Goal: Task Accomplishment & Management: Manage account settings

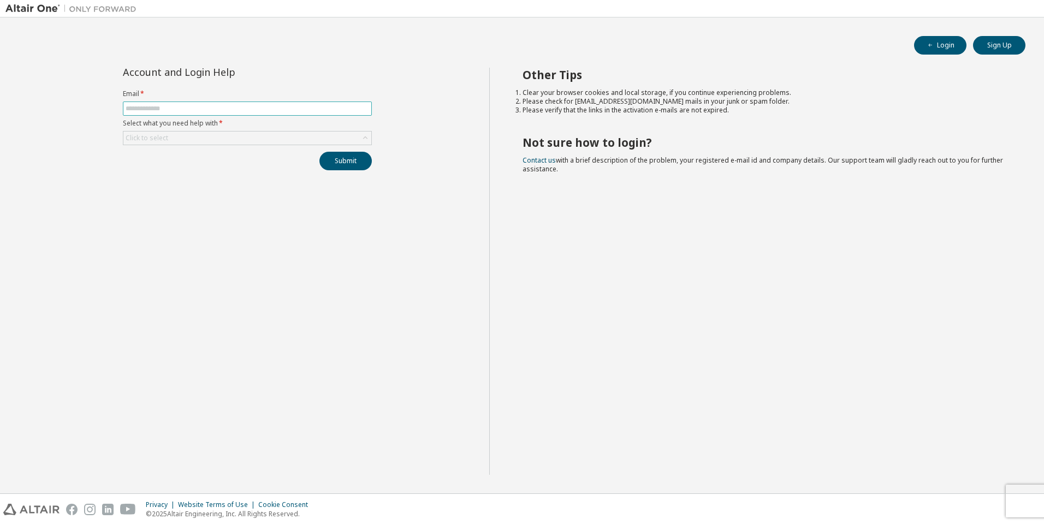
click at [221, 108] on input "text" at bounding box center [247, 108] width 243 height 9
type input "**********"
click at [223, 138] on div "Click to select" at bounding box center [247, 138] width 248 height 13
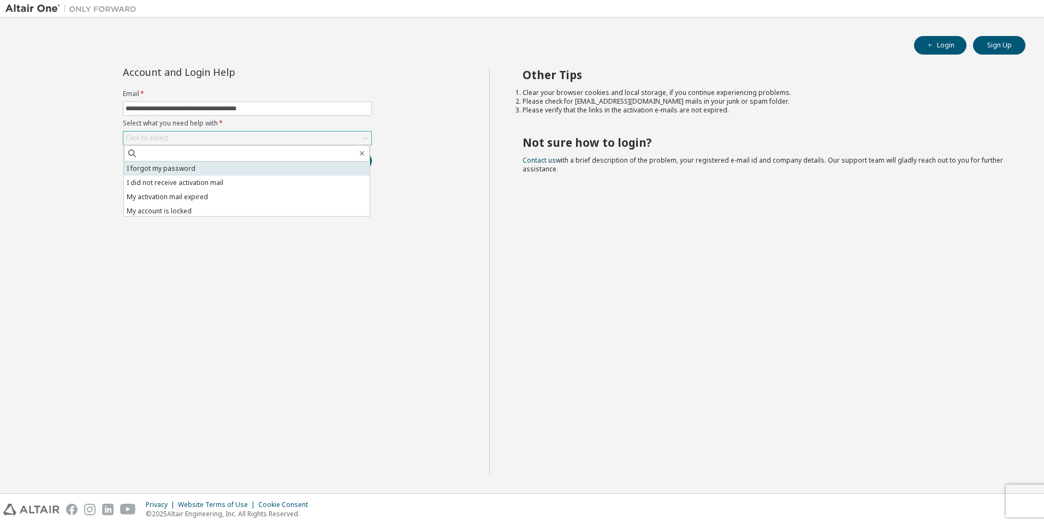
click at [189, 168] on li "I forgot my password" at bounding box center [247, 169] width 246 height 14
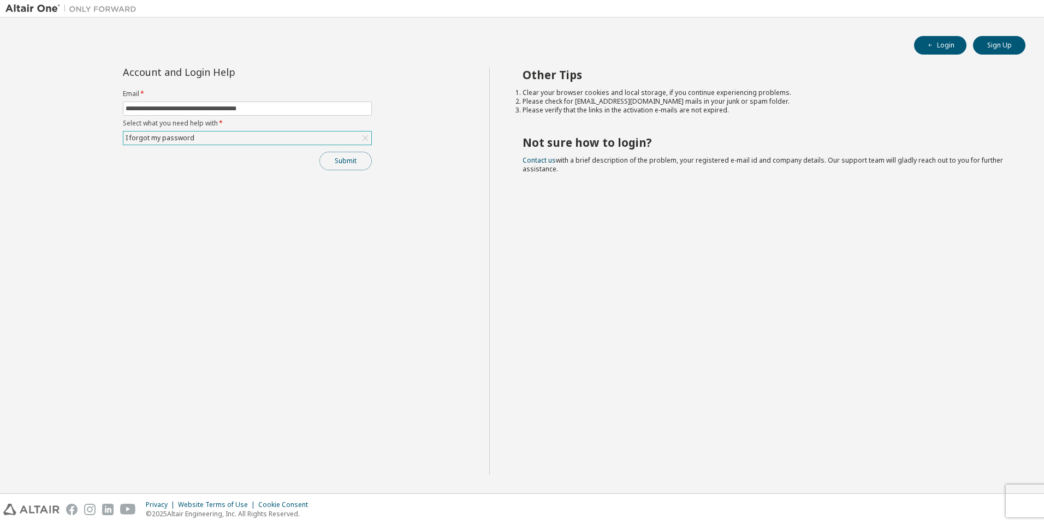
click at [347, 160] on button "Submit" at bounding box center [345, 161] width 52 height 19
click at [342, 158] on button "Submit" at bounding box center [345, 161] width 52 height 19
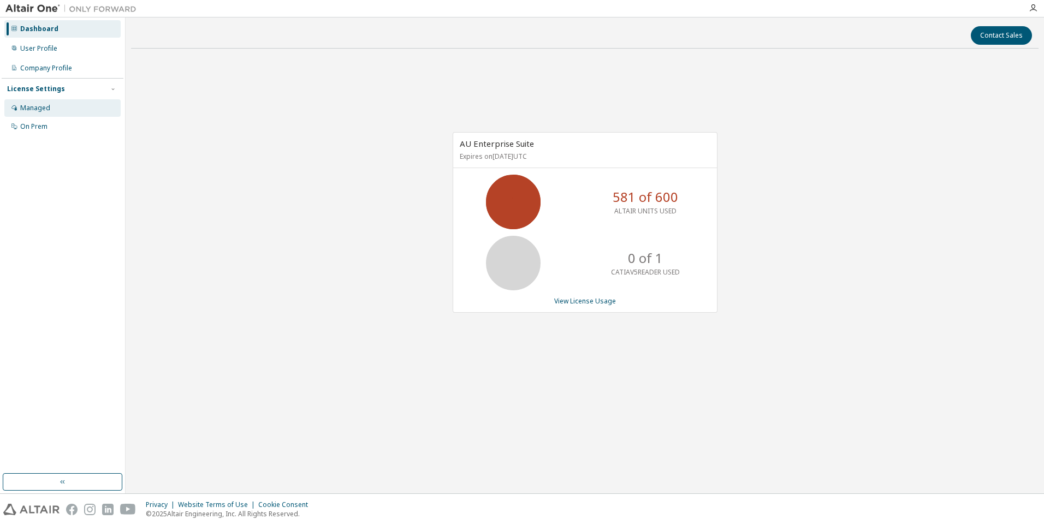
click at [34, 107] on div "Managed" at bounding box center [35, 108] width 30 height 9
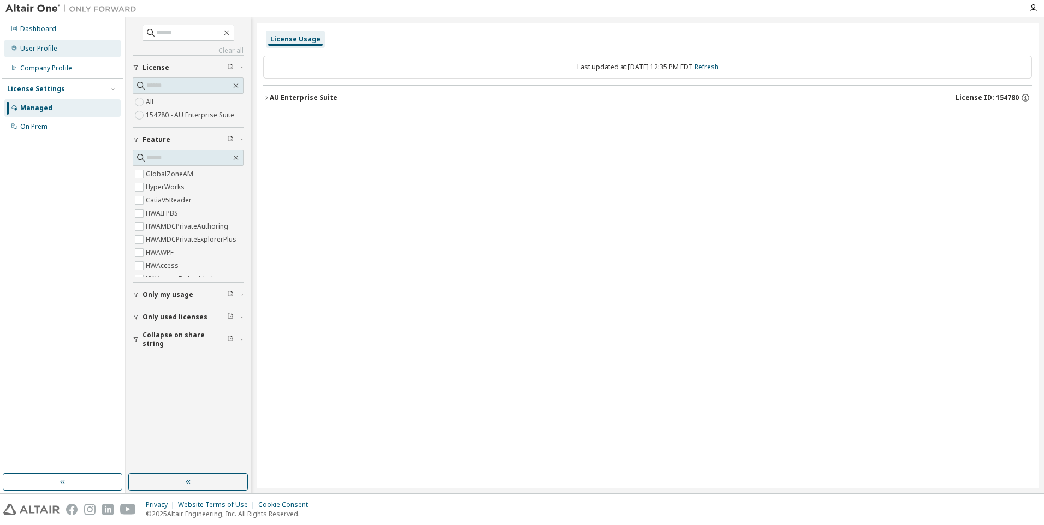
click at [44, 45] on div "User Profile" at bounding box center [38, 48] width 37 height 9
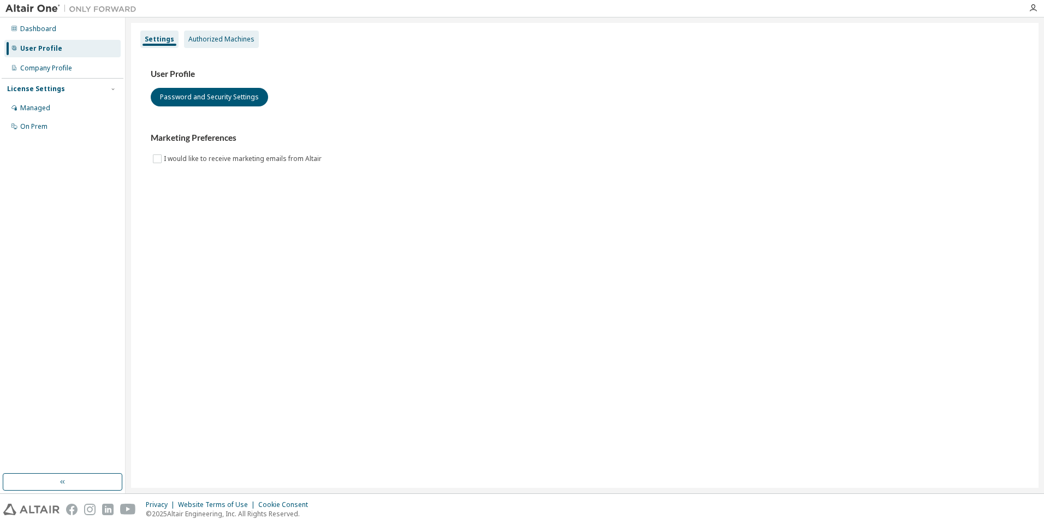
click at [219, 38] on div "Authorized Machines" at bounding box center [221, 39] width 66 height 9
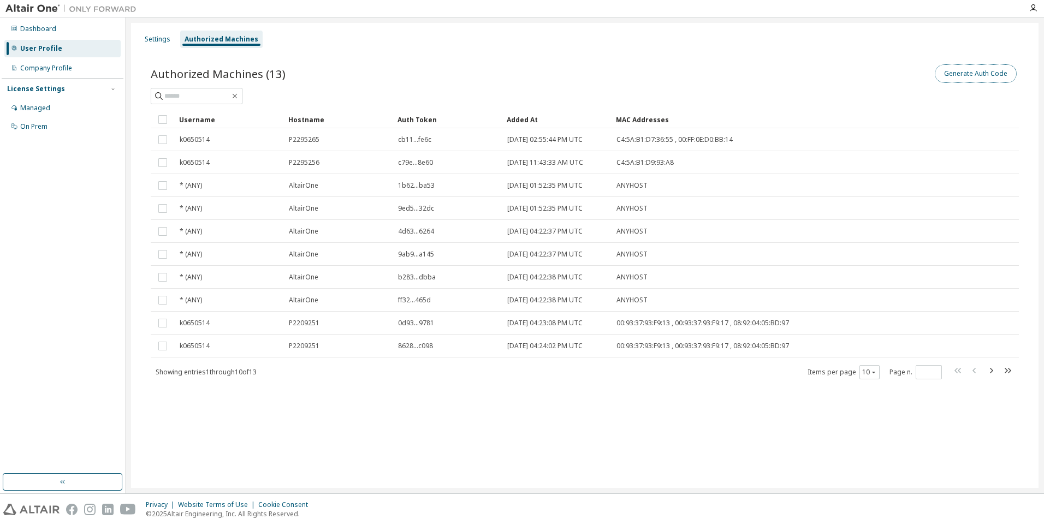
click at [955, 77] on button "Generate Auth Code" at bounding box center [975, 73] width 82 height 19
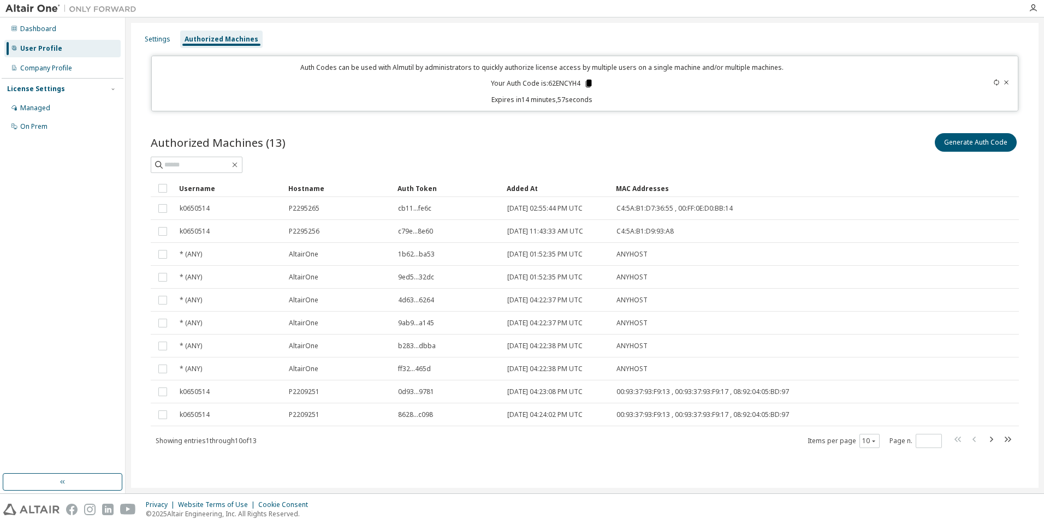
click at [589, 83] on icon at bounding box center [588, 84] width 6 height 8
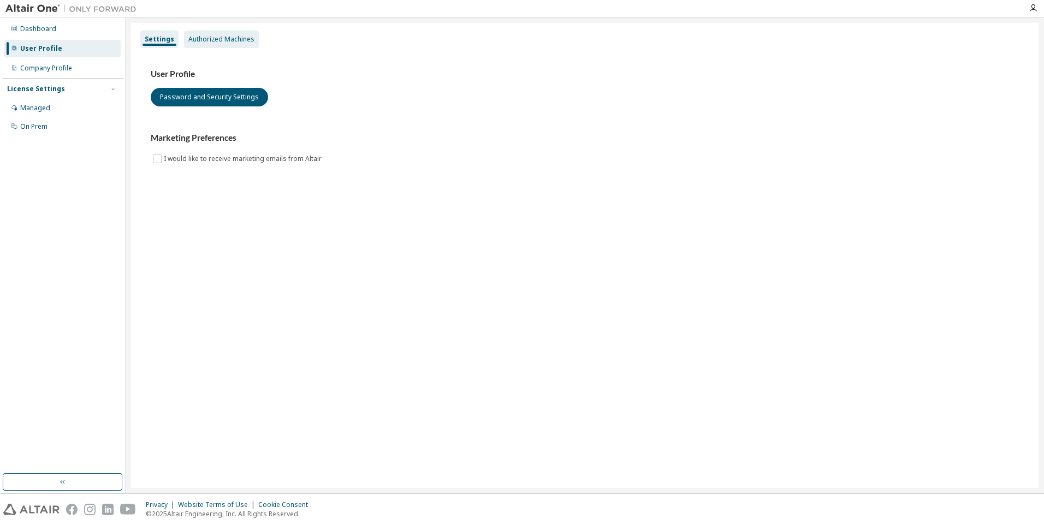
click at [190, 37] on div "Authorized Machines" at bounding box center [221, 39] width 66 height 9
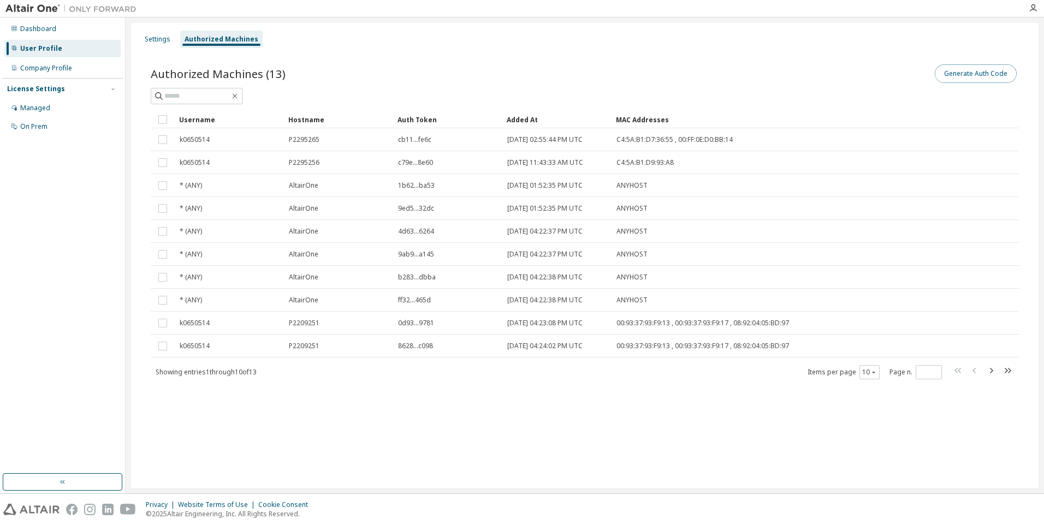
click at [990, 72] on button "Generate Auth Code" at bounding box center [975, 73] width 82 height 19
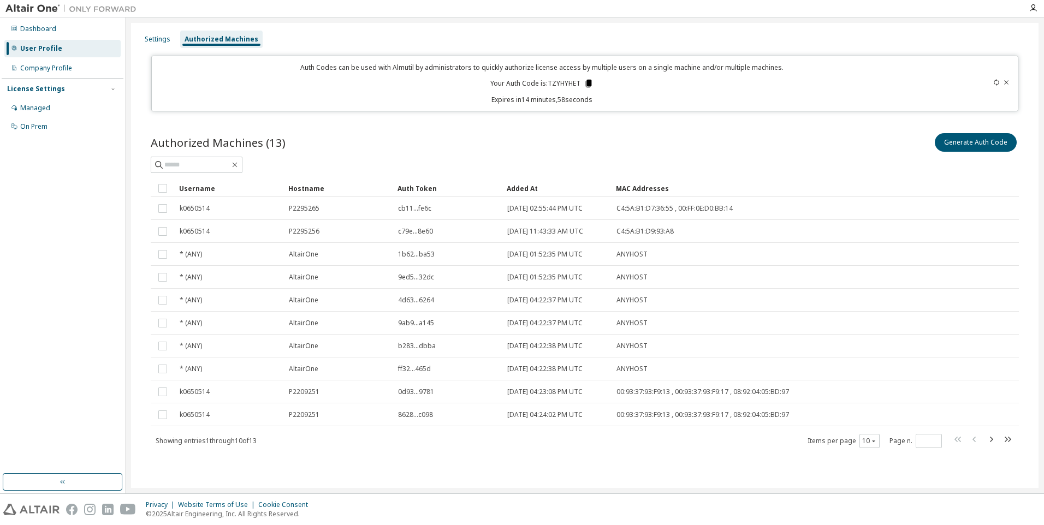
click at [588, 82] on icon at bounding box center [589, 84] width 6 height 8
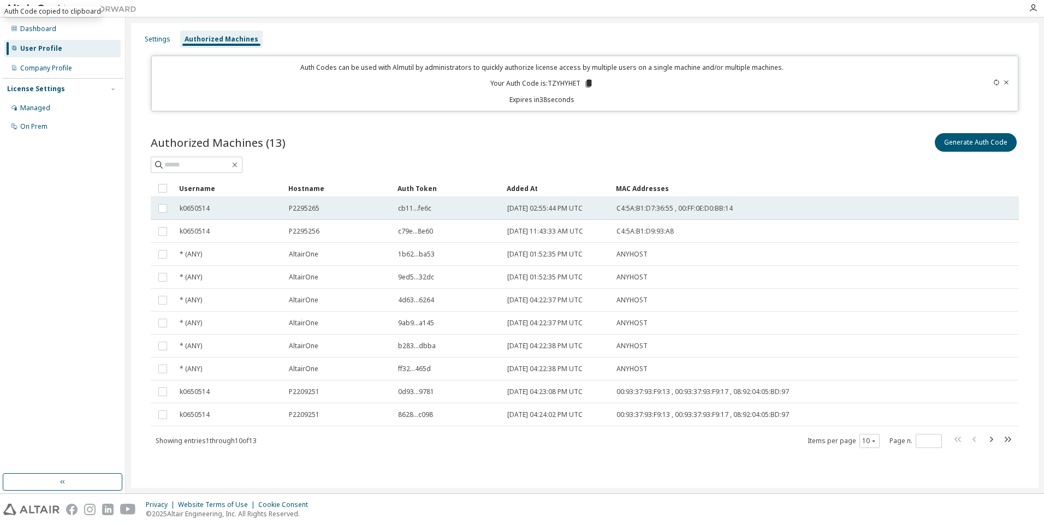
click at [322, 207] on div "P2295265" at bounding box center [338, 208] width 99 height 9
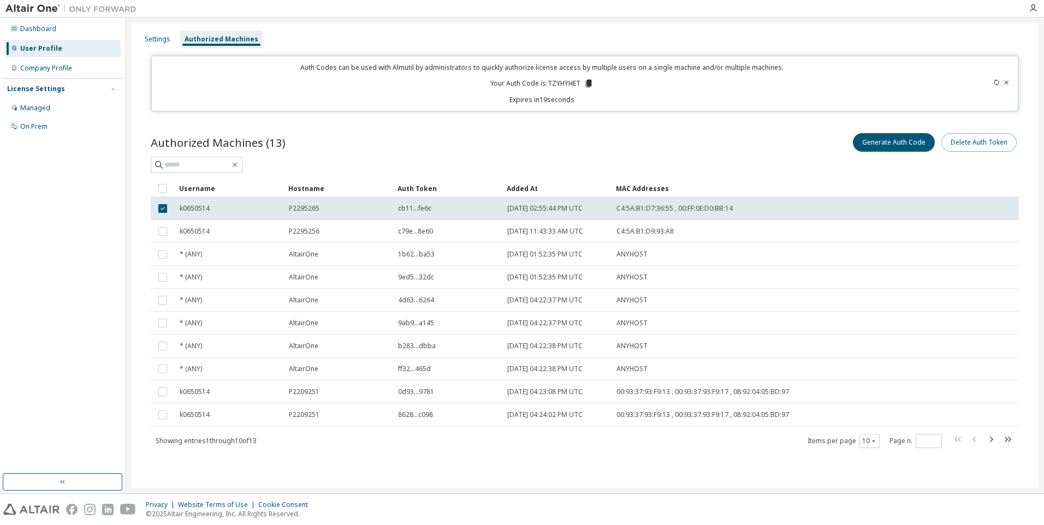
click at [975, 140] on button "Delete Auth Token" at bounding box center [978, 142] width 75 height 19
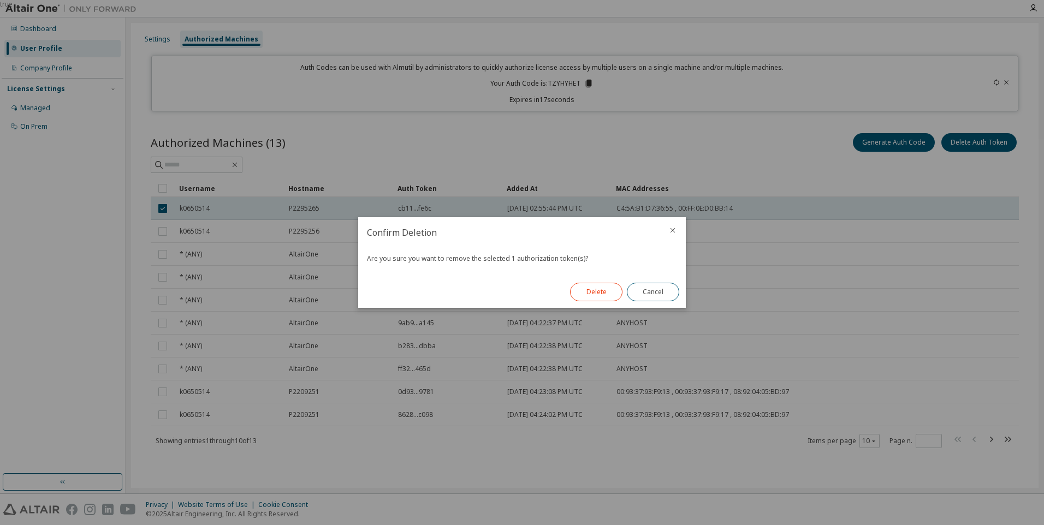
click at [592, 295] on button "Delete" at bounding box center [596, 292] width 52 height 19
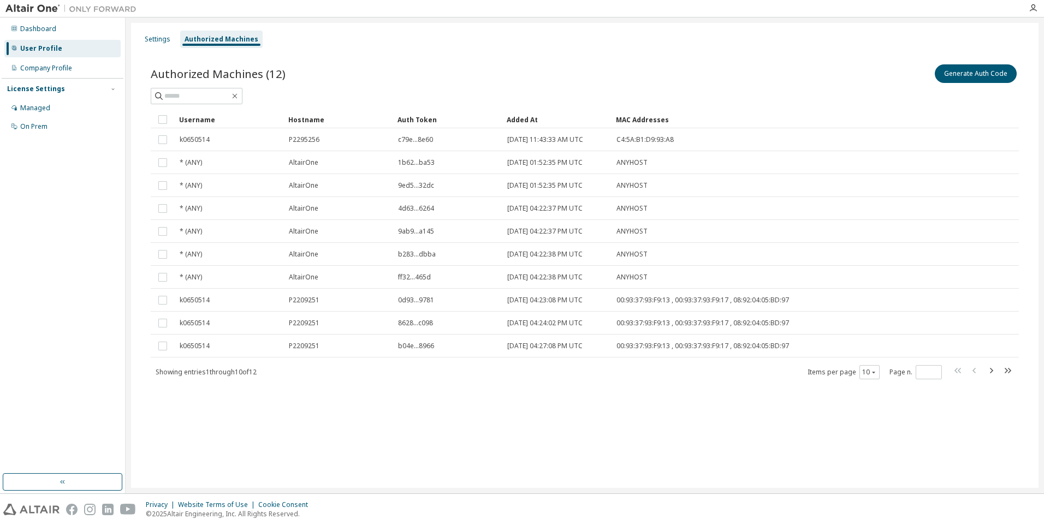
click at [422, 430] on div "Settings Authorized Machines Authorized Machines (12) Generate Auth Code Clear …" at bounding box center [584, 255] width 907 height 465
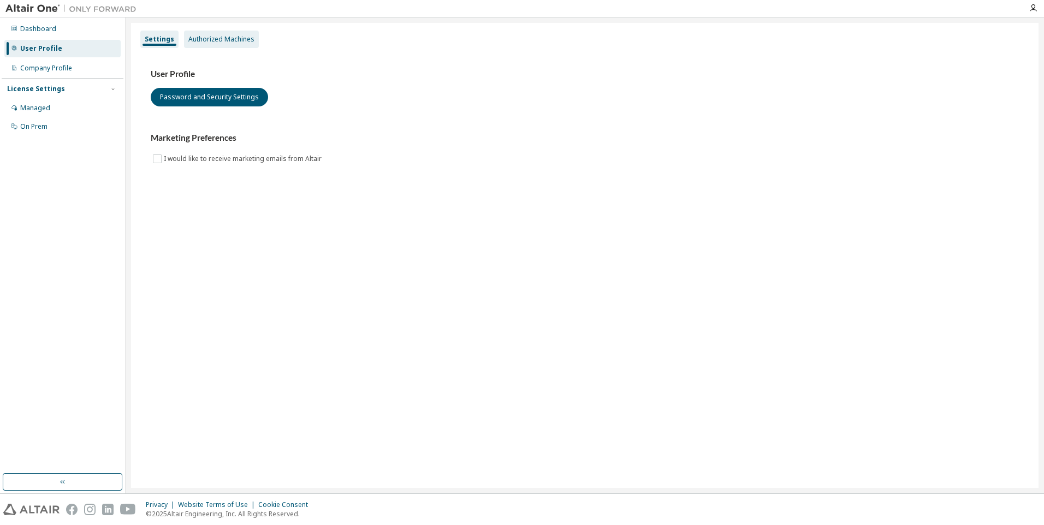
click at [204, 39] on div "Authorized Machines" at bounding box center [221, 39] width 66 height 9
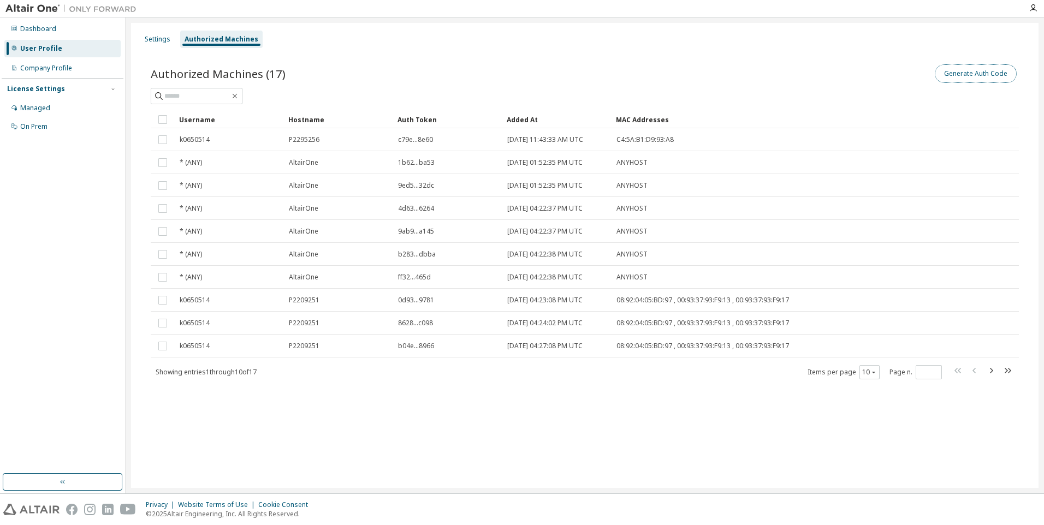
click at [997, 73] on button "Generate Auth Code" at bounding box center [975, 73] width 82 height 19
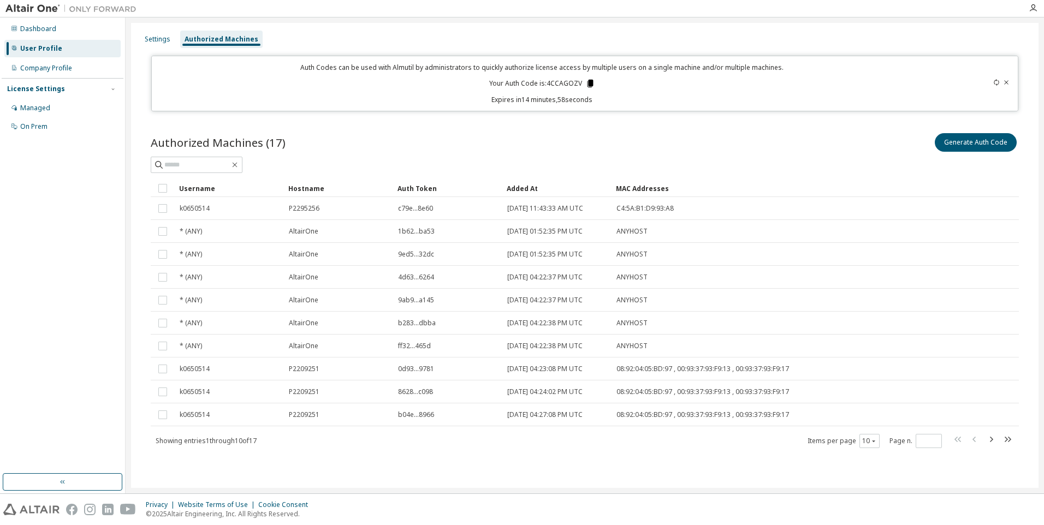
click at [592, 80] on icon at bounding box center [590, 84] width 10 height 10
click at [147, 40] on div "Settings" at bounding box center [158, 39] width 26 height 9
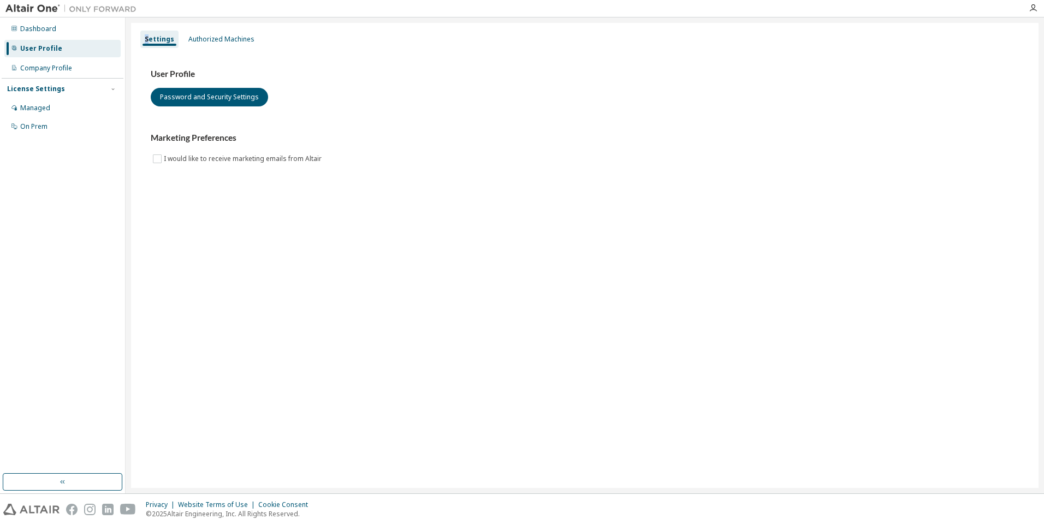
copy div "S"
click at [214, 38] on div "Authorized Machines" at bounding box center [221, 39] width 66 height 9
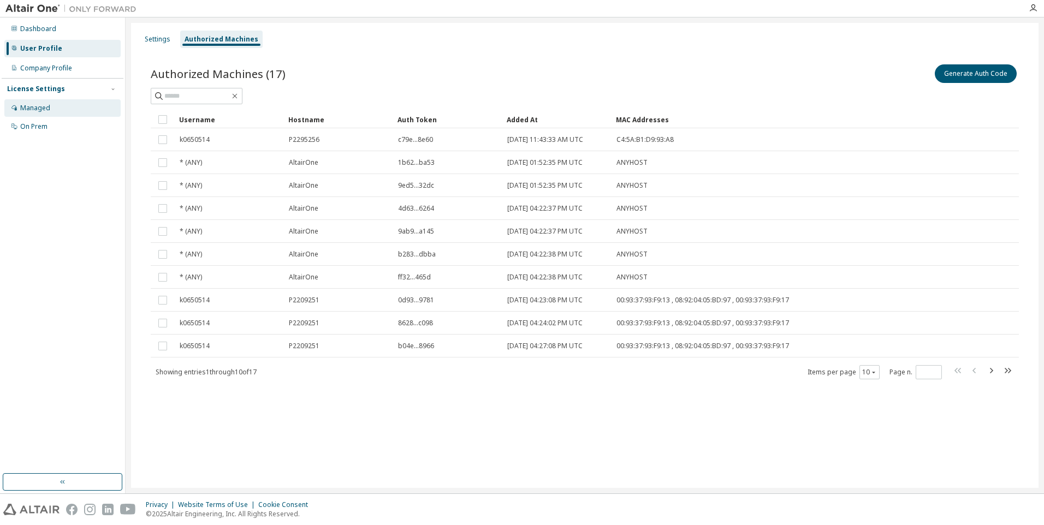
click at [43, 110] on div "Managed" at bounding box center [35, 108] width 30 height 9
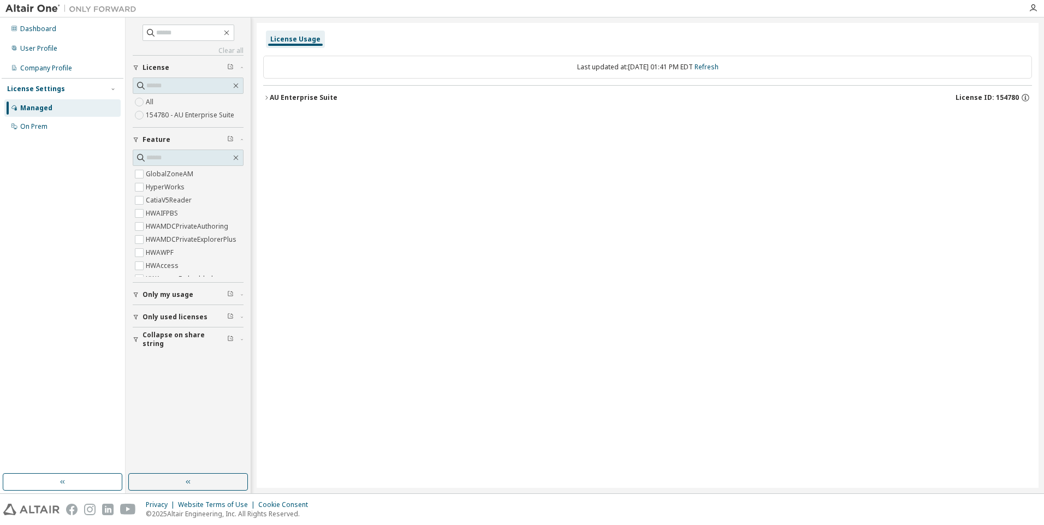
click at [203, 321] on button "Only used licenses" at bounding box center [188, 317] width 111 height 24
click at [264, 96] on icon "button" at bounding box center [266, 97] width 7 height 7
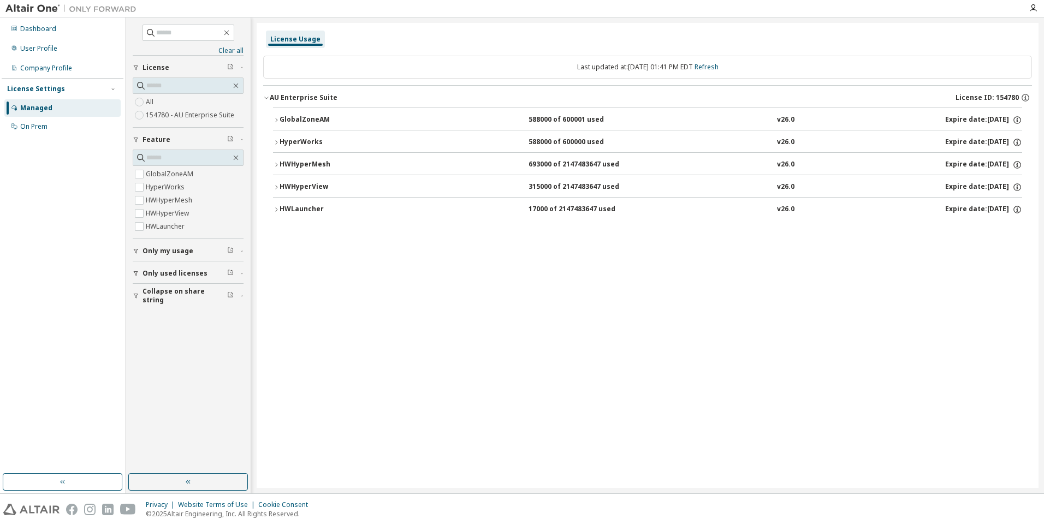
click at [273, 162] on icon "button" at bounding box center [276, 165] width 7 height 7
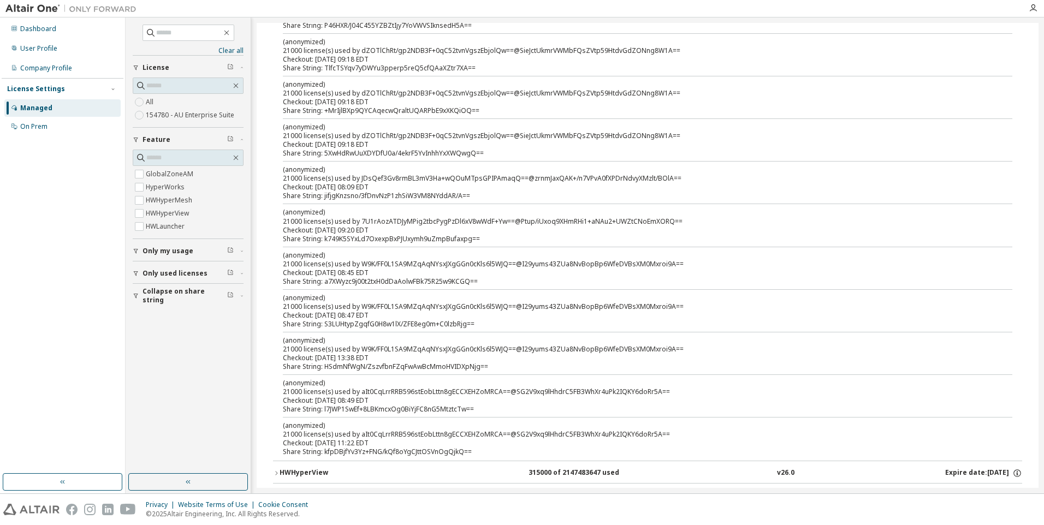
scroll to position [1128, 0]
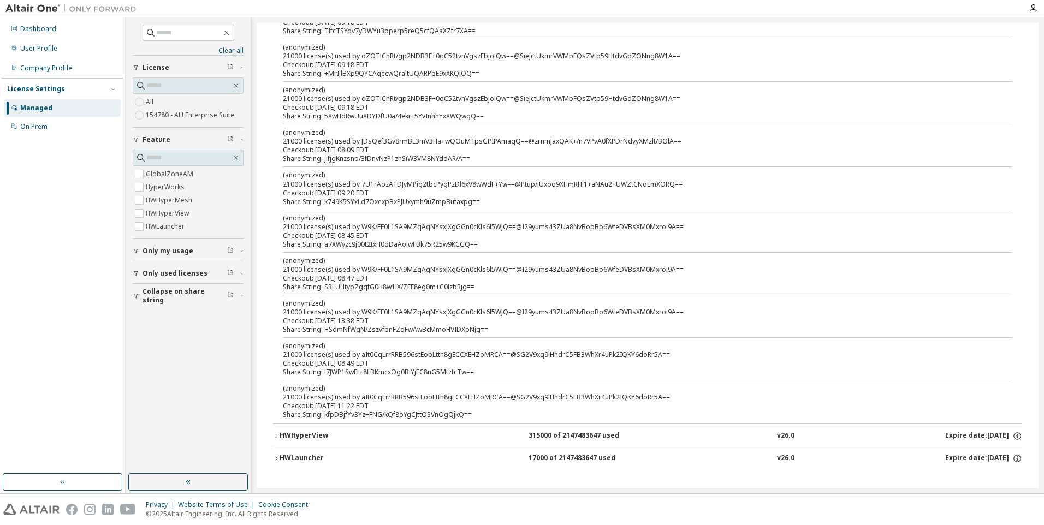
click at [136, 248] on icon "button" at bounding box center [136, 251] width 7 height 7
click at [138, 302] on icon "button" at bounding box center [136, 305] width 7 height 7
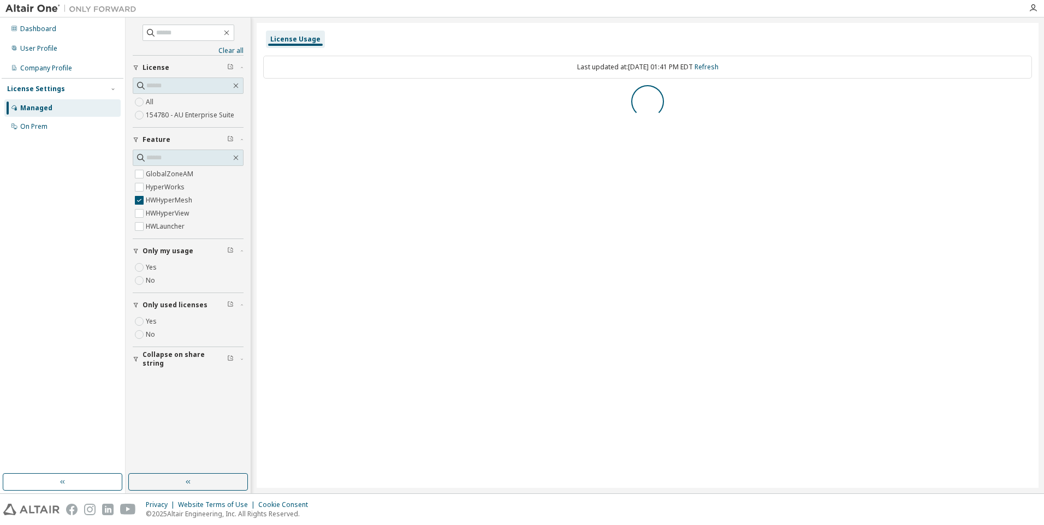
scroll to position [0, 0]
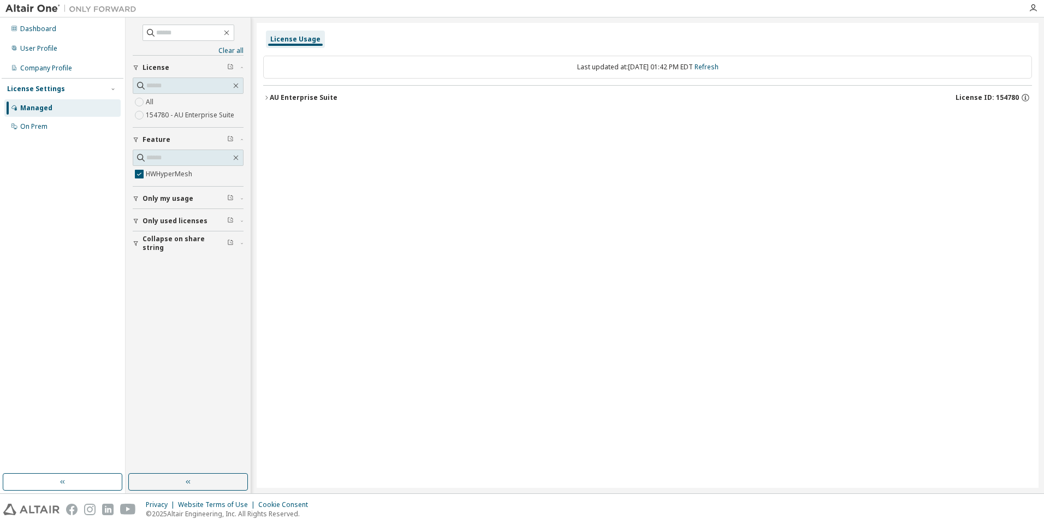
click at [268, 96] on icon "button" at bounding box center [266, 97] width 7 height 7
click at [272, 119] on div "HWHyperMesh 693000 of 2147483647 used v26.0 Expire date: [DATE]" at bounding box center [647, 121] width 769 height 27
click at [47, 70] on div "Company Profile" at bounding box center [46, 68] width 52 height 9
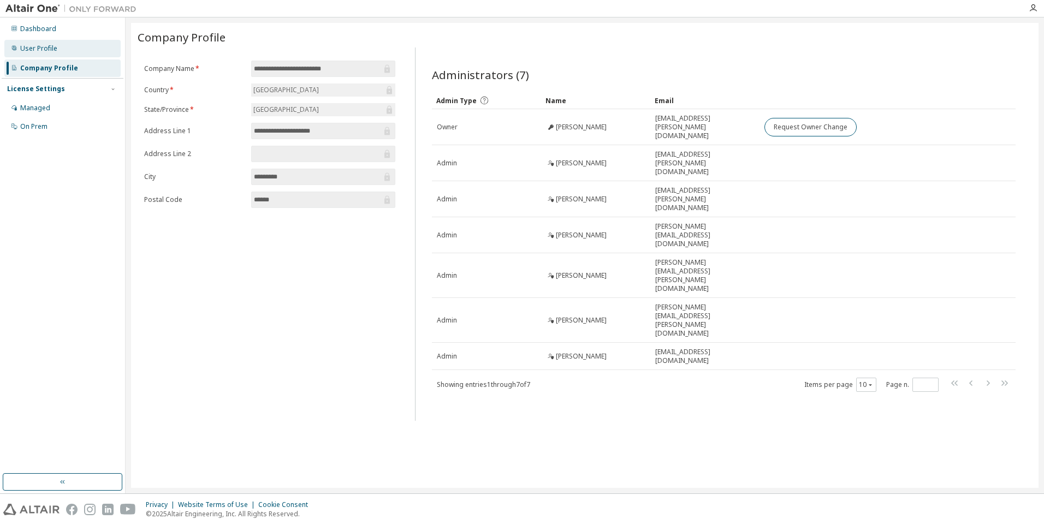
click at [46, 52] on div "User Profile" at bounding box center [38, 48] width 37 height 9
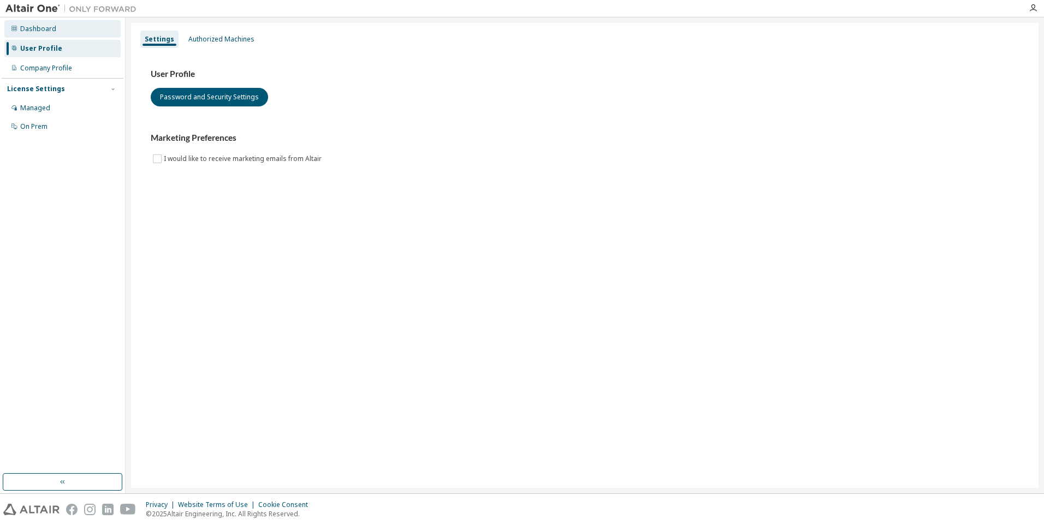
click at [47, 32] on div "Dashboard" at bounding box center [38, 29] width 36 height 9
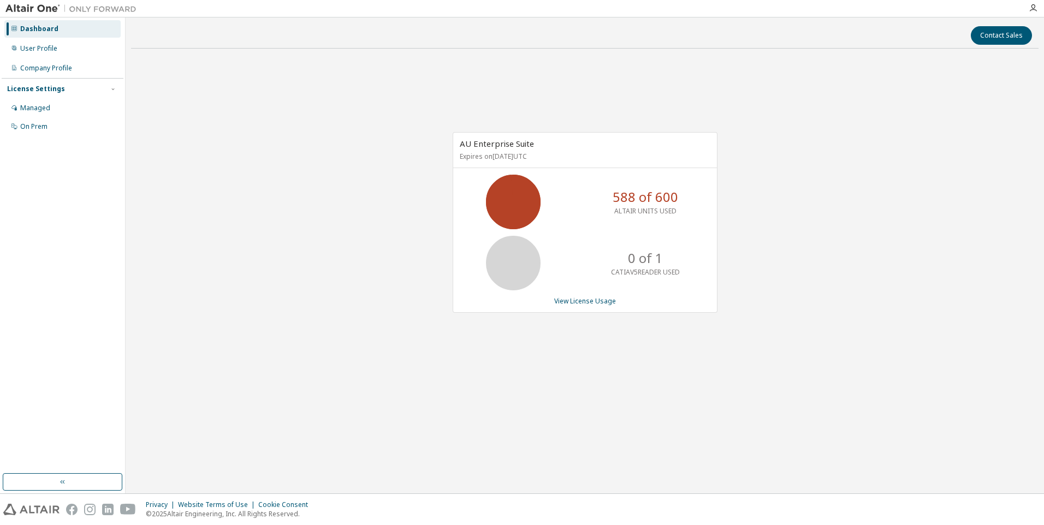
click at [623, 191] on p "588 of 600" at bounding box center [644, 197] width 65 height 19
click at [581, 301] on link "View License Usage" at bounding box center [585, 300] width 62 height 9
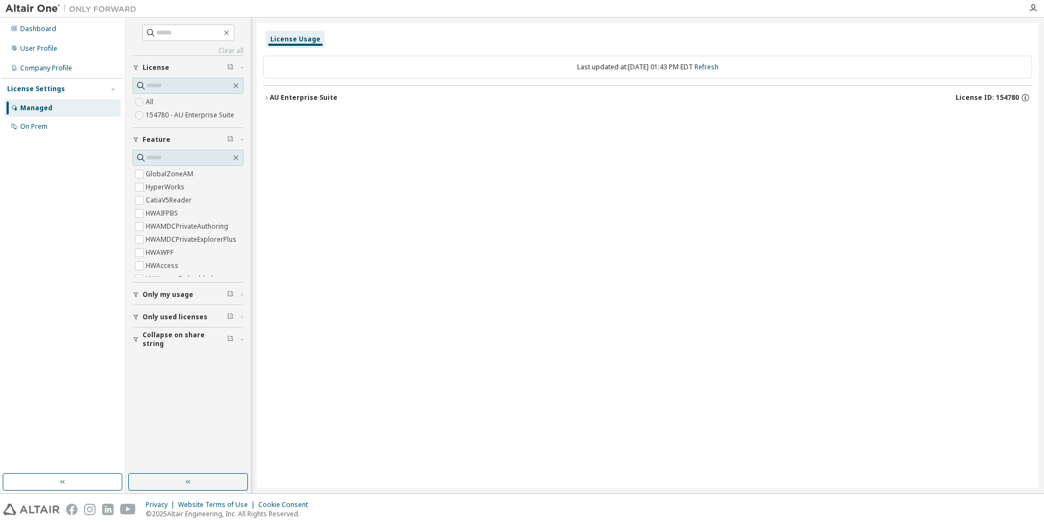
click at [264, 101] on button "AU Enterprise Suite License ID: 154780" at bounding box center [647, 98] width 769 height 24
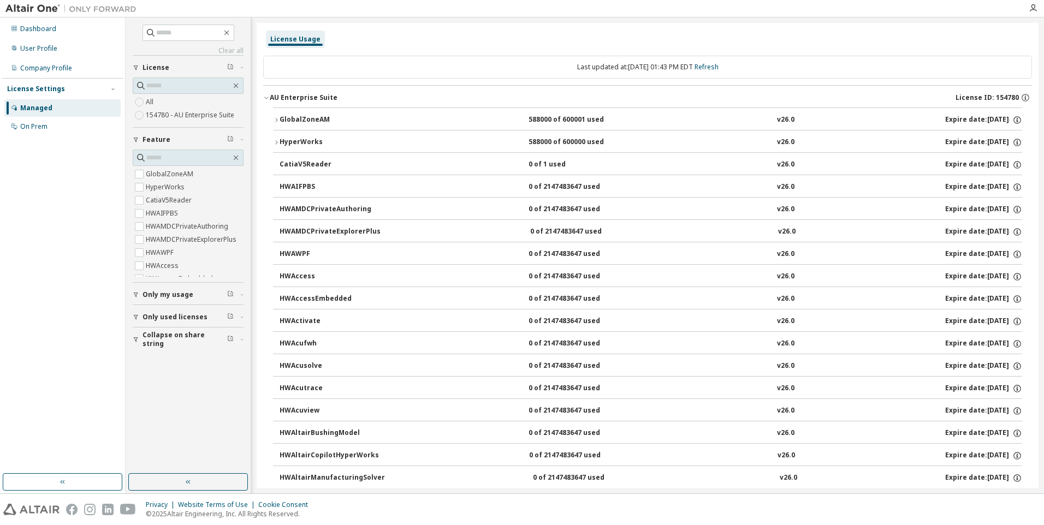
click at [277, 141] on icon "button" at bounding box center [276, 142] width 7 height 7
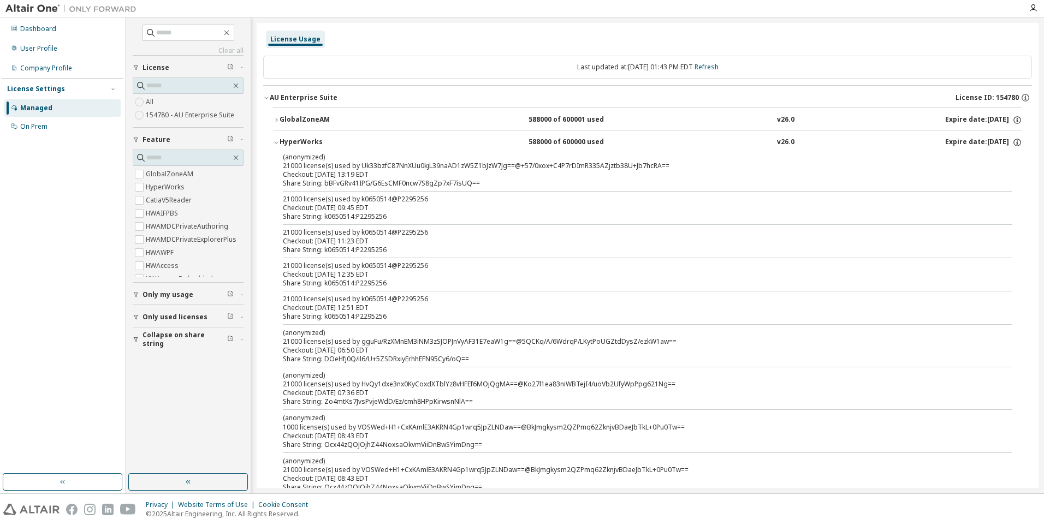
click at [277, 141] on icon "button" at bounding box center [276, 142] width 7 height 7
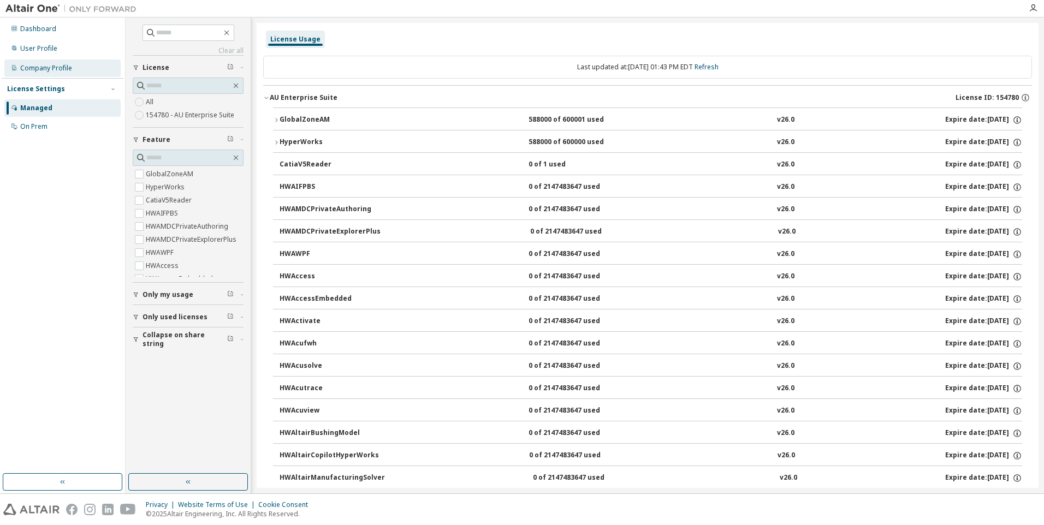
click at [46, 69] on div "Company Profile" at bounding box center [46, 68] width 52 height 9
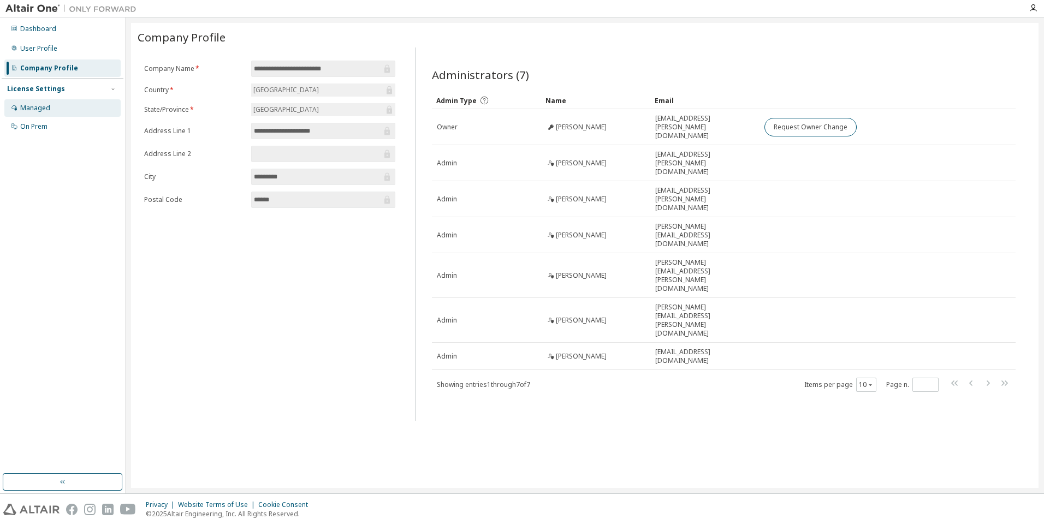
click at [28, 108] on div "Managed" at bounding box center [35, 108] width 30 height 9
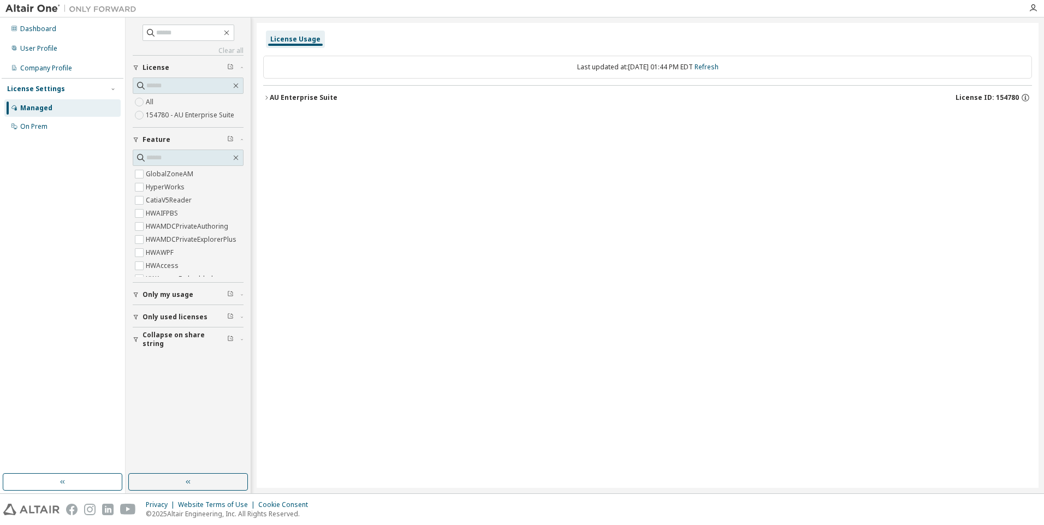
click at [266, 95] on icon "button" at bounding box center [266, 97] width 7 height 7
